Goal: Information Seeking & Learning: Find specific page/section

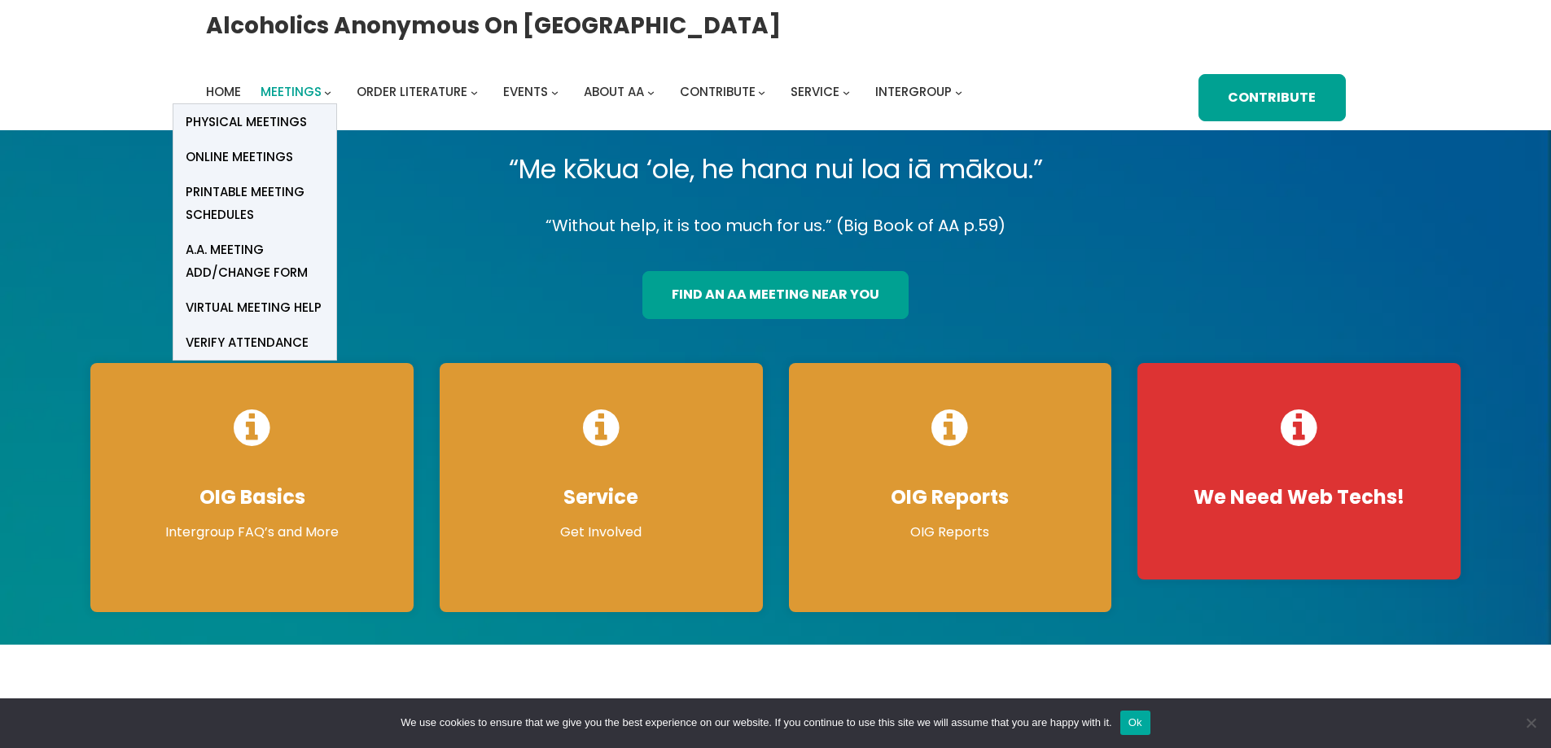
click at [296, 94] on span "Meetings" at bounding box center [291, 91] width 61 height 17
click at [275, 134] on link "Physical Meetings" at bounding box center [254, 121] width 163 height 35
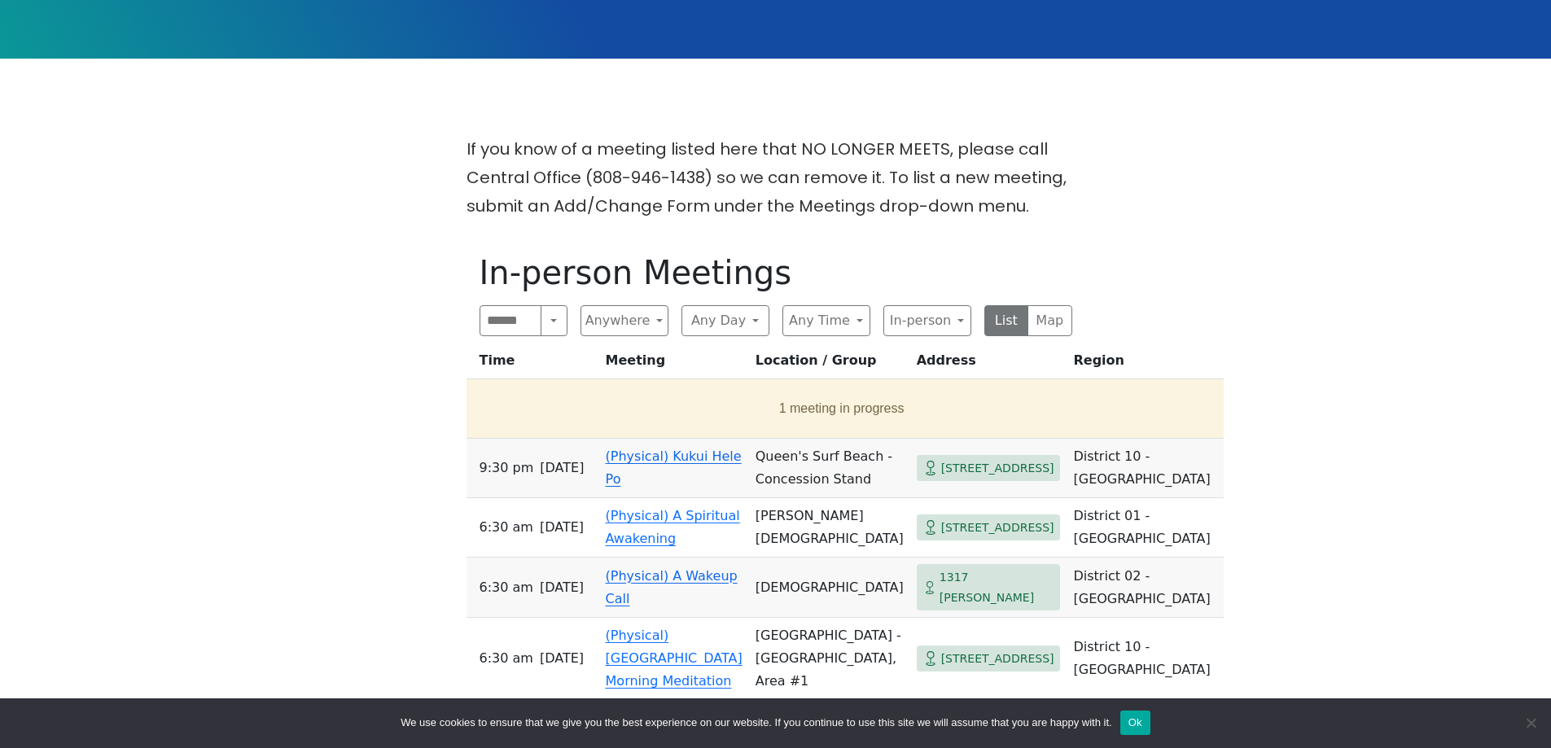
scroll to position [570, 0]
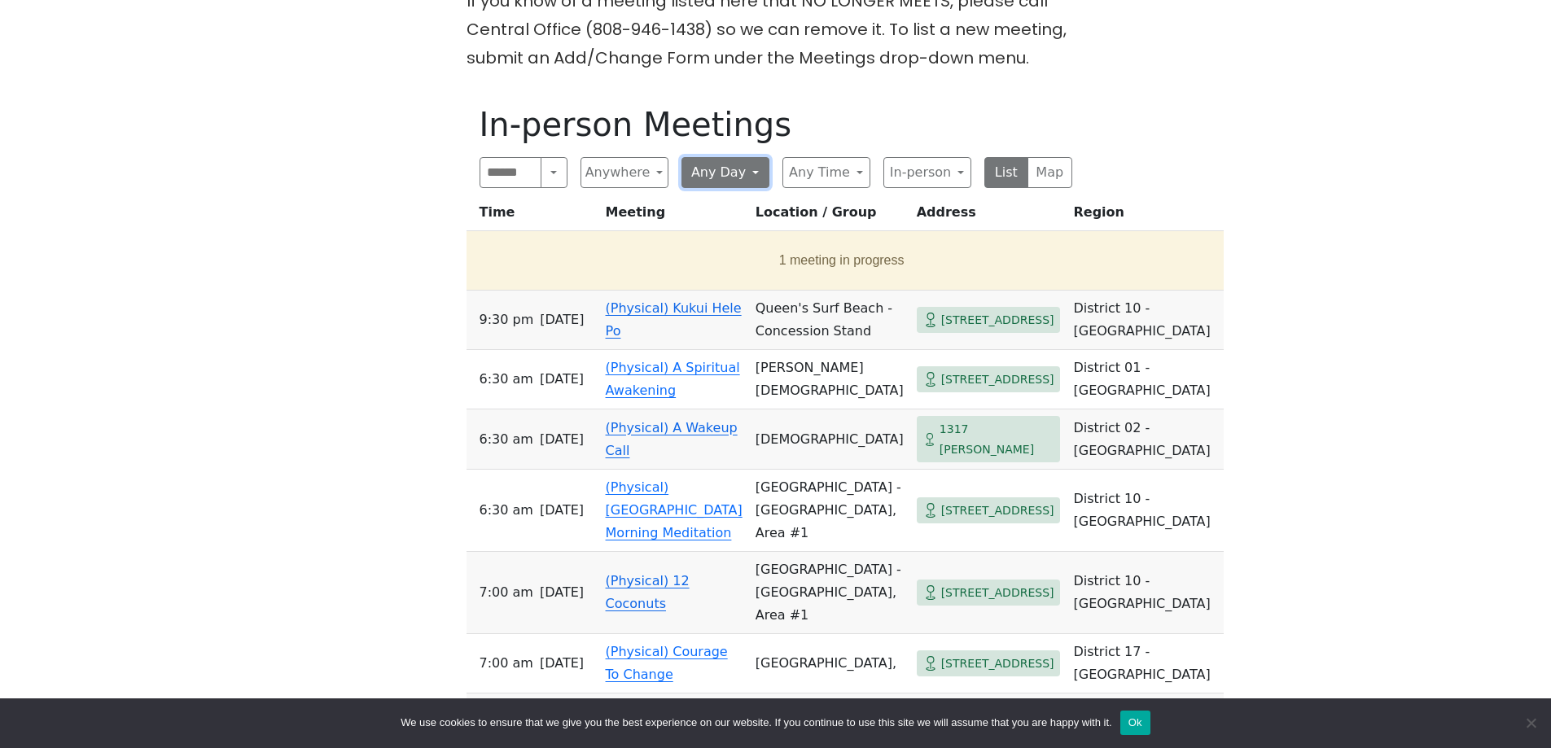
click at [708, 188] on button "Any Day" at bounding box center [725, 172] width 88 height 31
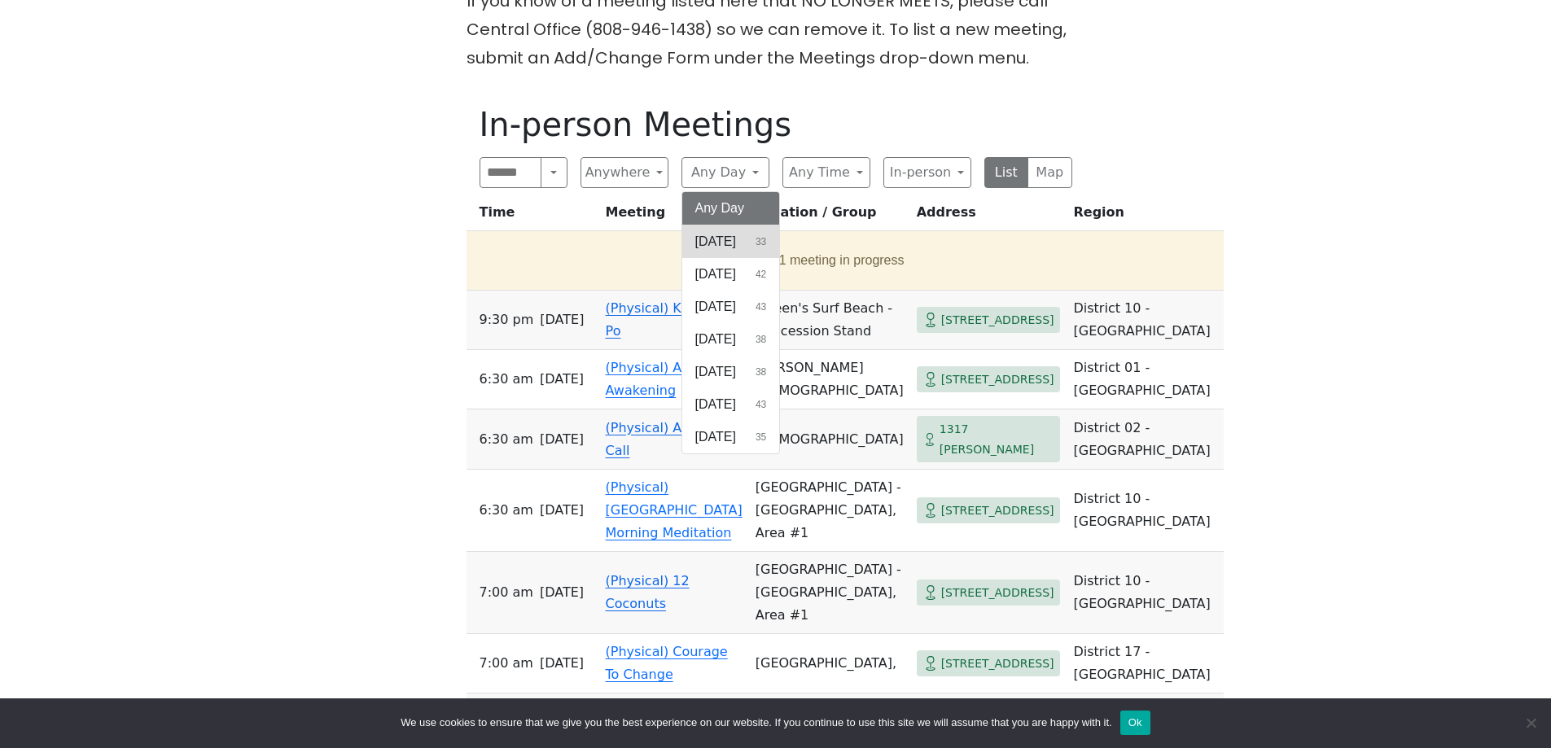
click at [719, 252] on span "[DATE]" at bounding box center [715, 242] width 41 height 20
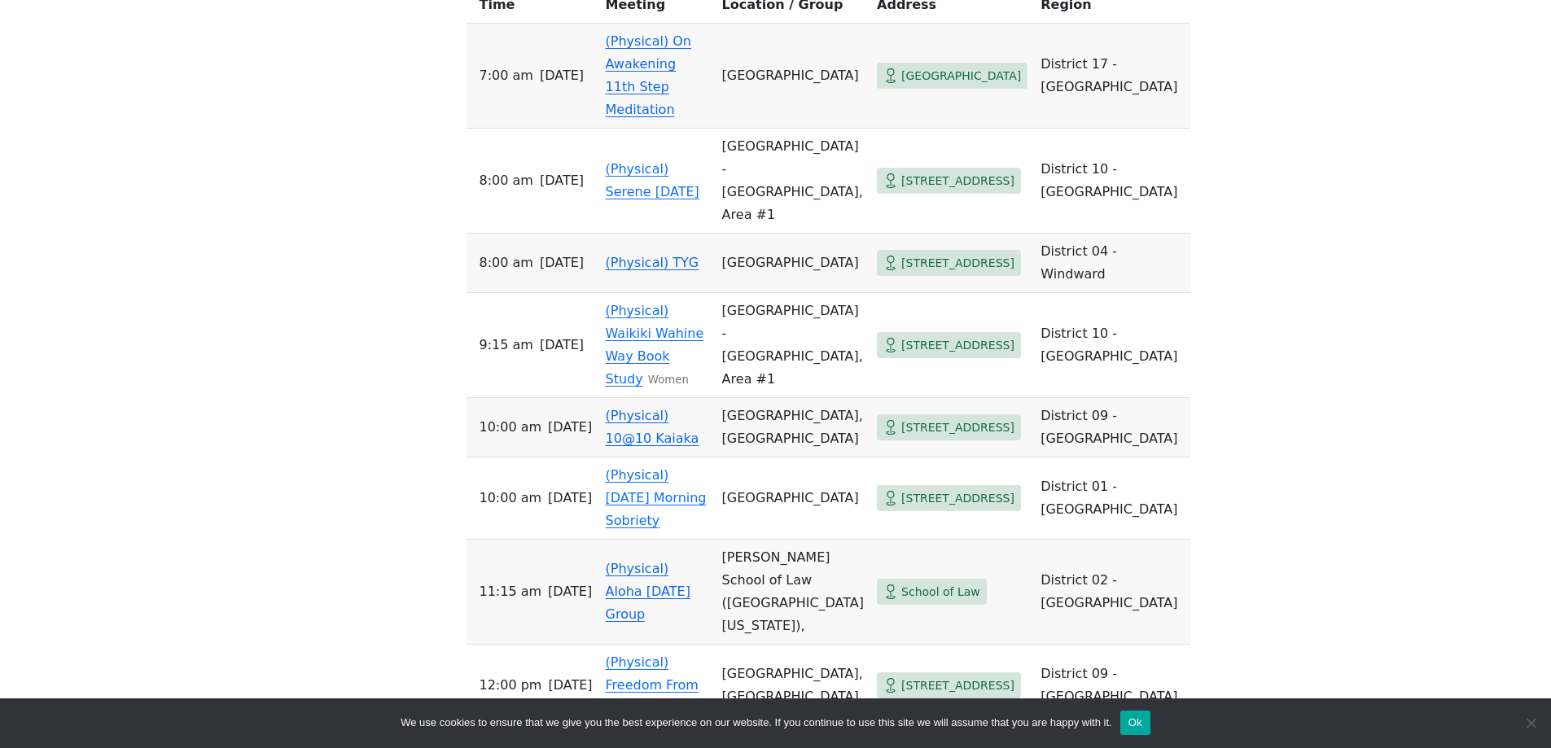
scroll to position [977, 0]
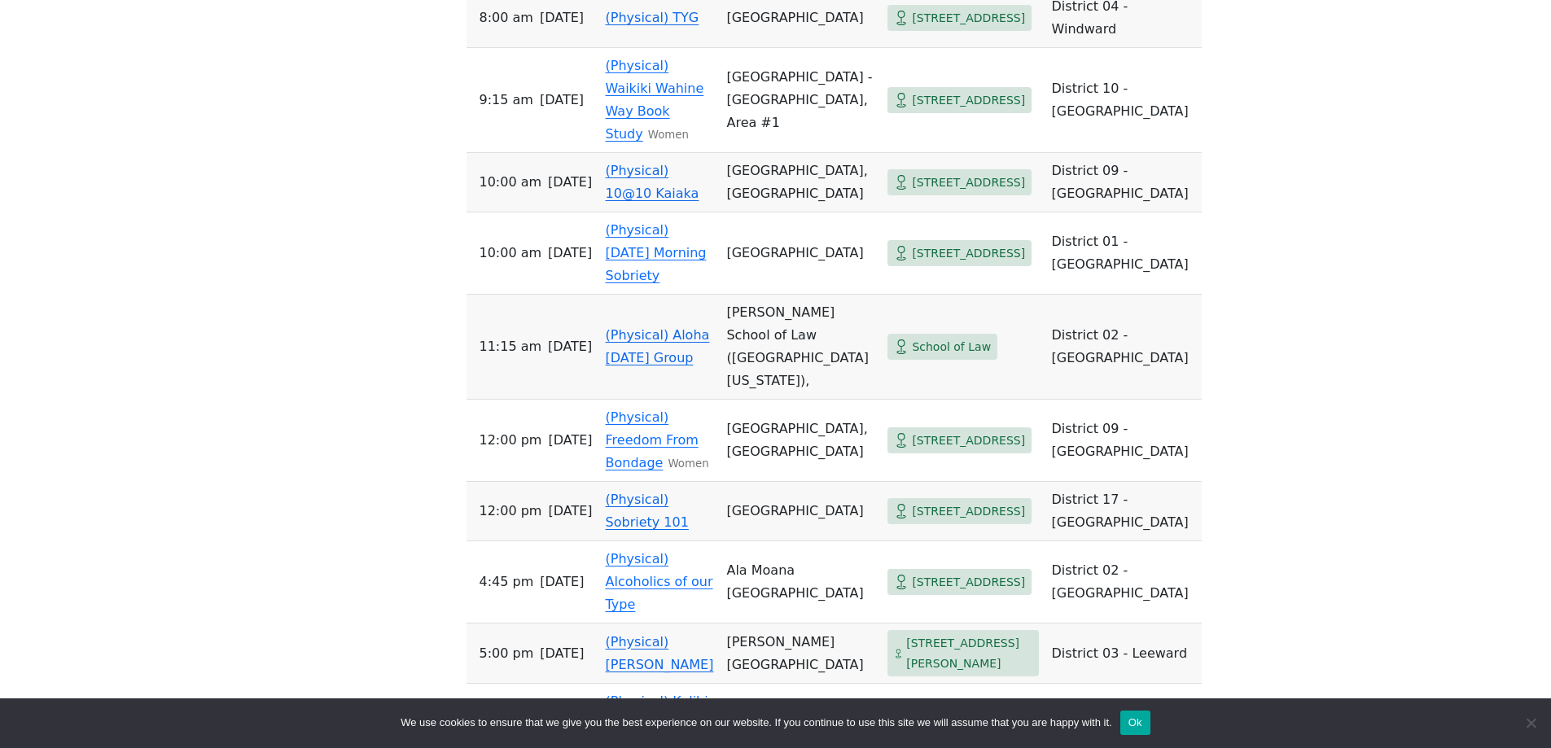
click at [750, 388] on td "[PERSON_NAME] School of Law ([GEOGRAPHIC_DATA][US_STATE])," at bounding box center [800, 347] width 161 height 105
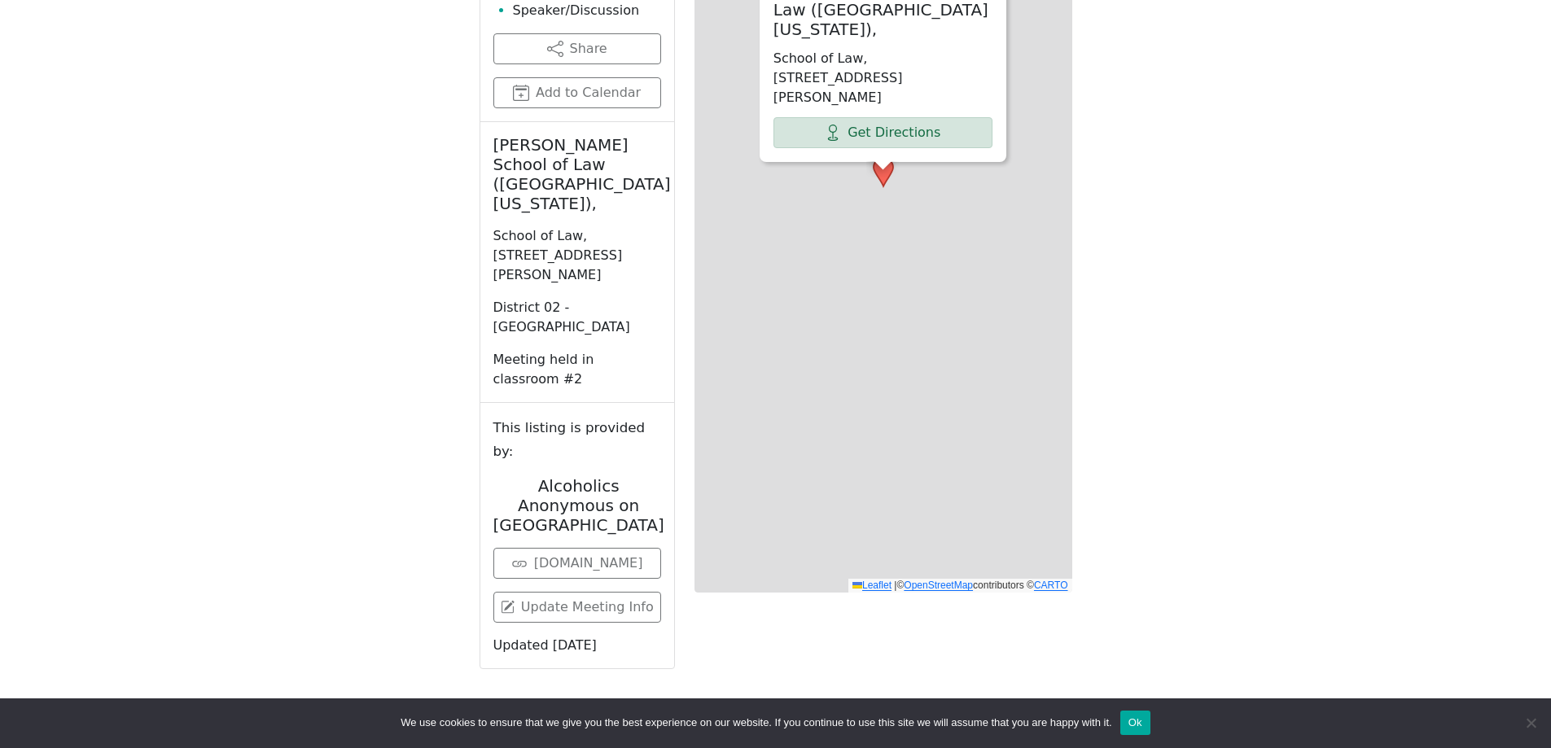
scroll to position [719, 0]
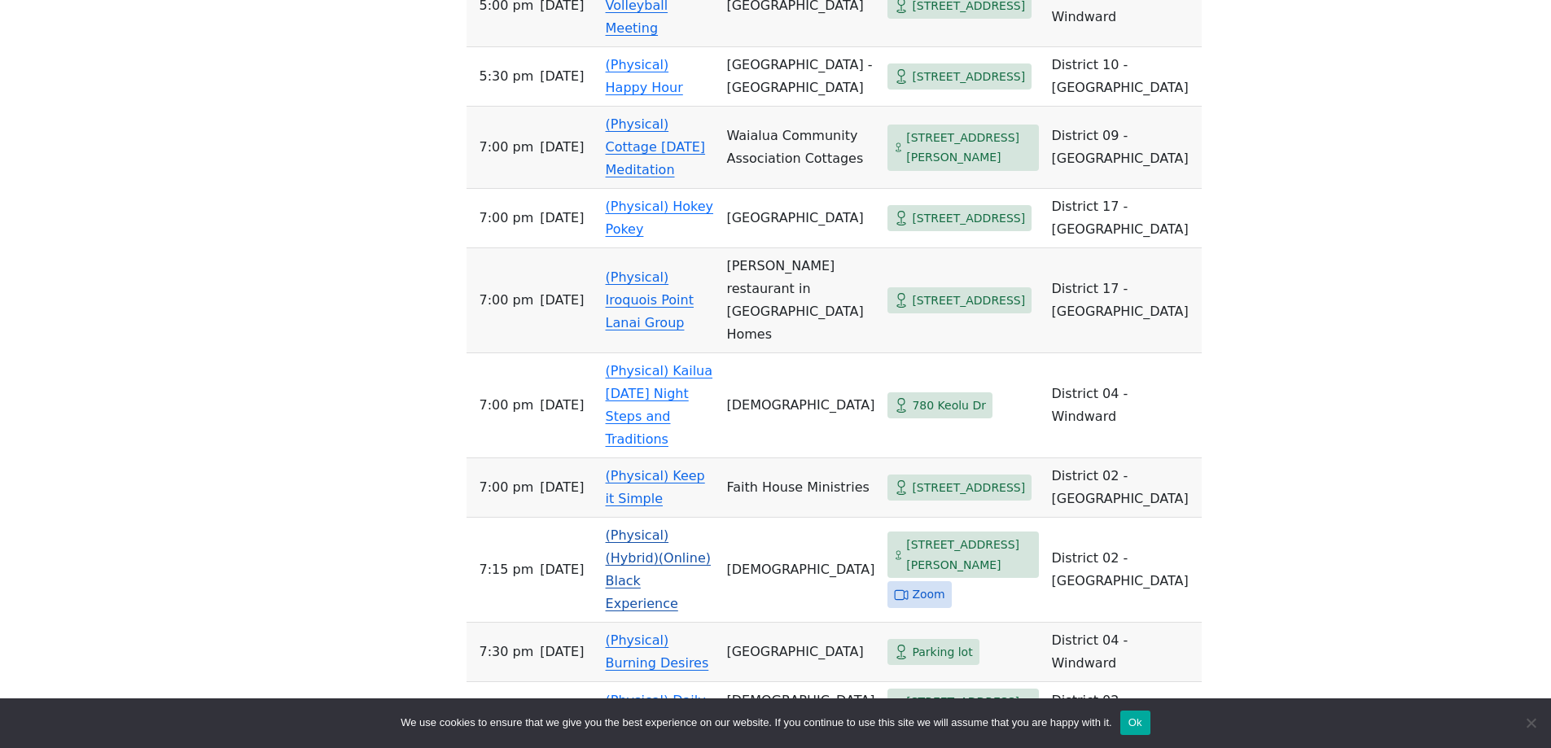
scroll to position [1791, 0]
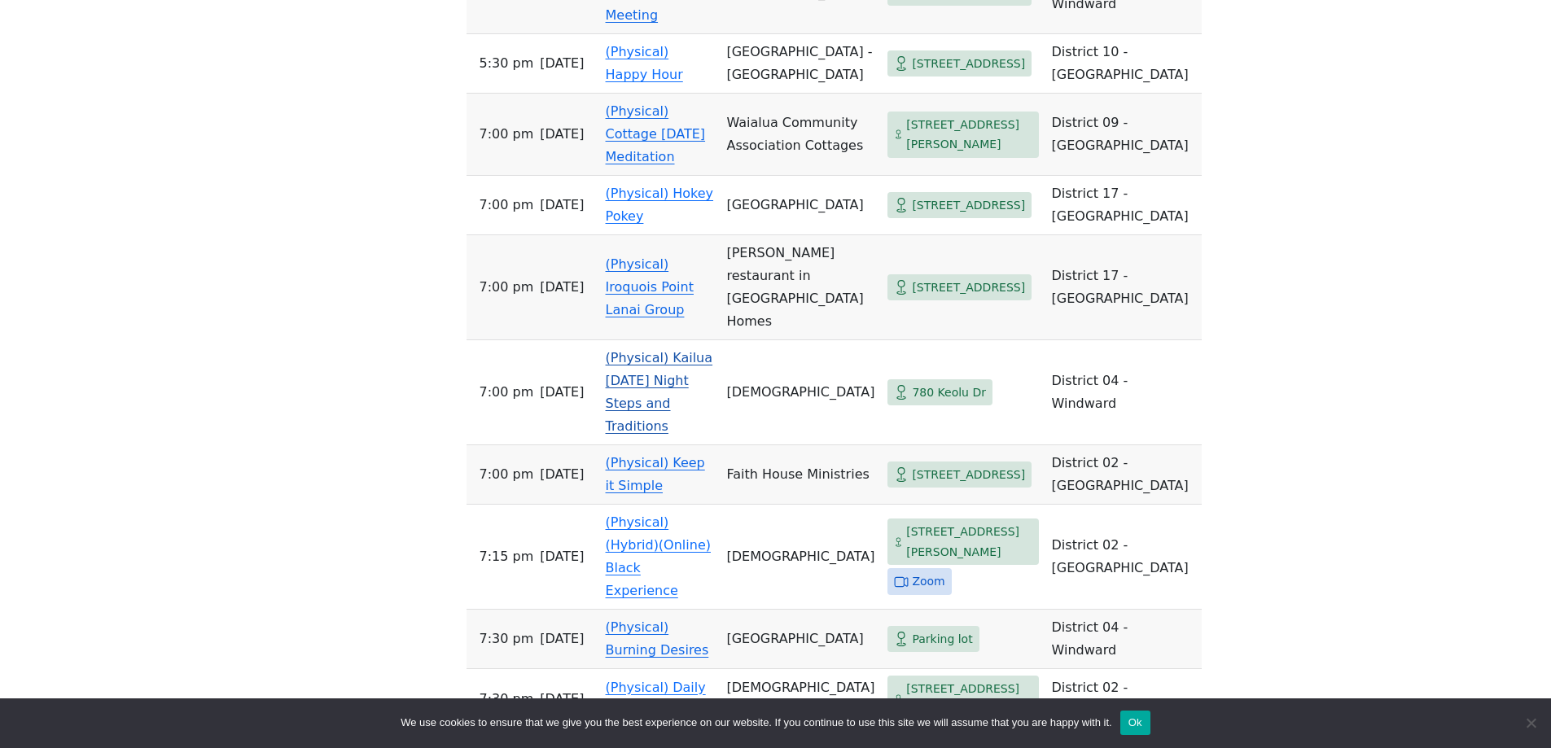
click at [668, 407] on link "(Physical) Kailua [DATE] Night Steps and Traditions" at bounding box center [659, 392] width 107 height 84
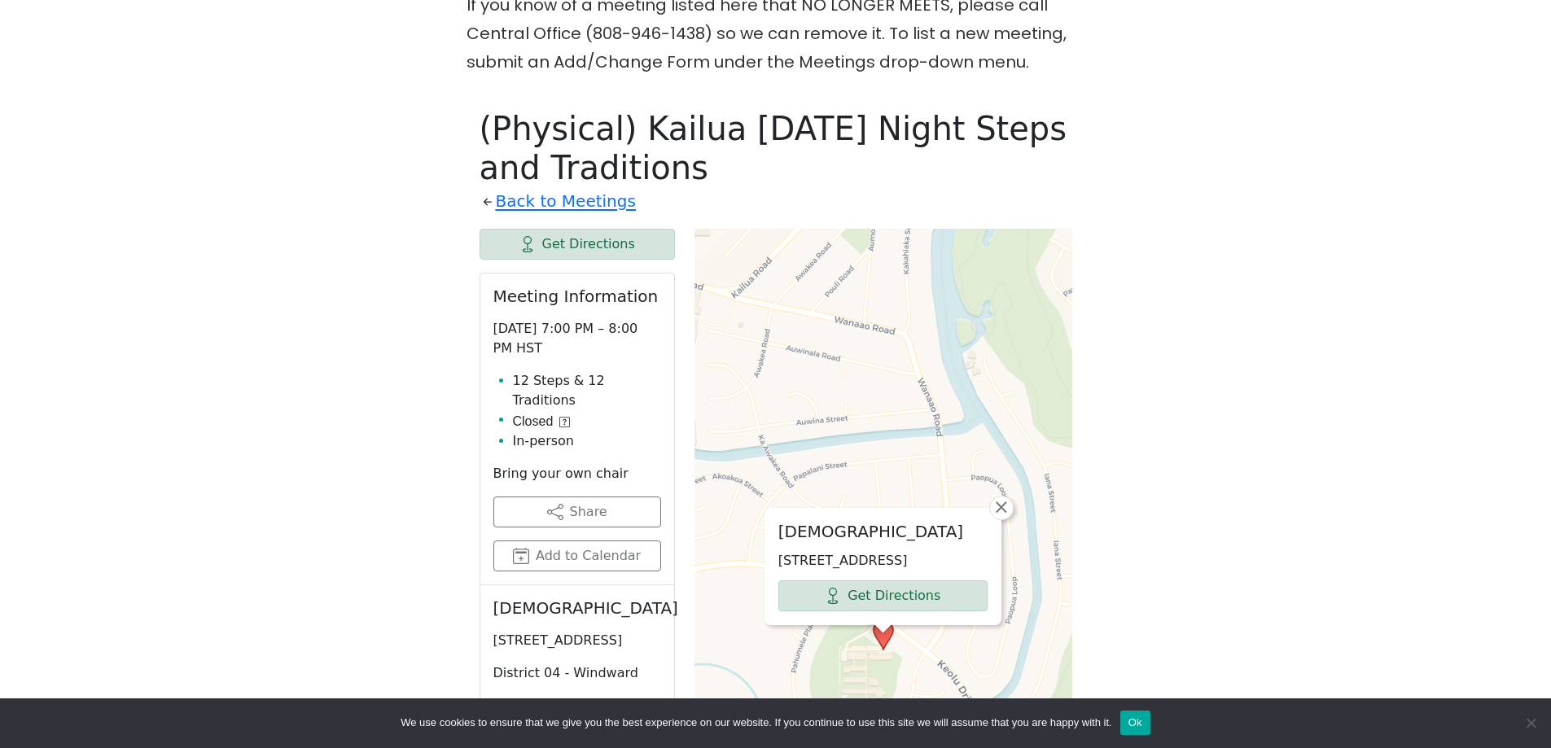
scroll to position [556, 0]
